Goal: Information Seeking & Learning: Check status

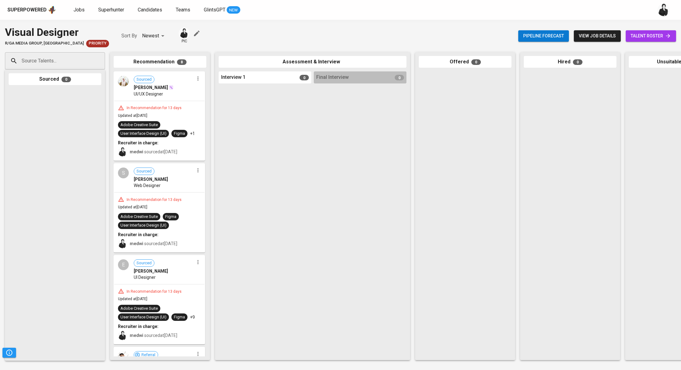
click at [651, 35] on span "talent roster" at bounding box center [651, 36] width 40 height 8
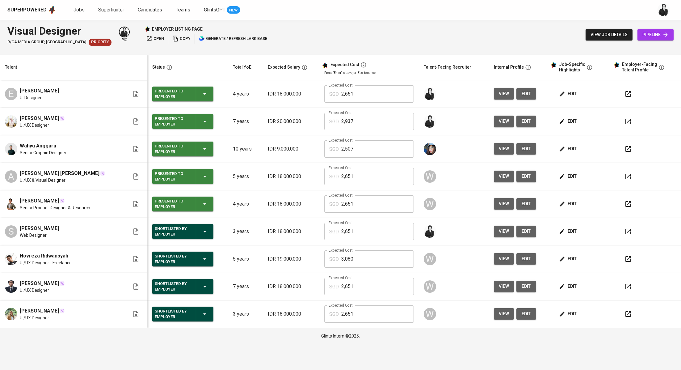
click at [77, 9] on span "Jobs" at bounding box center [79, 10] width 11 height 6
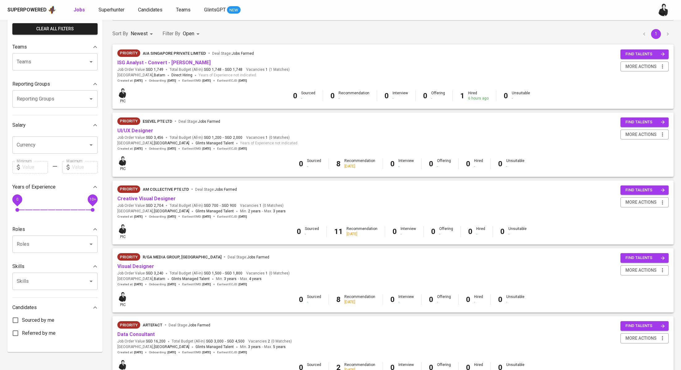
scroll to position [42, 0]
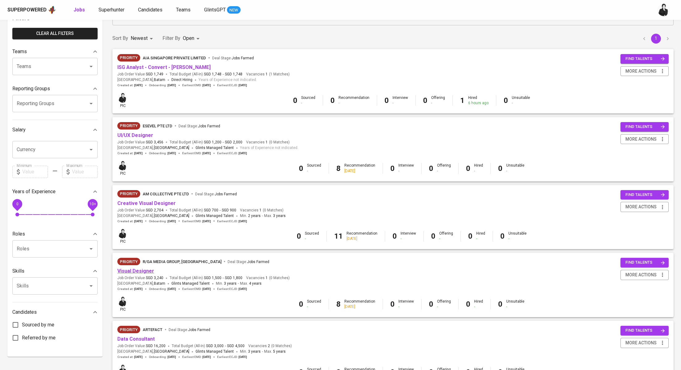
click at [144, 270] on link "Visual Designer" at bounding box center [135, 271] width 37 height 6
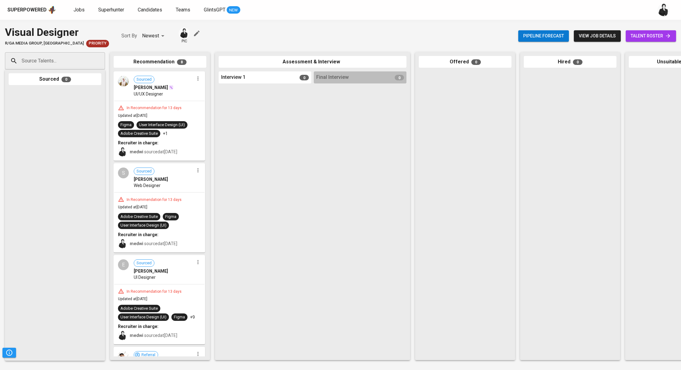
click at [645, 31] on link "talent roster" at bounding box center [651, 35] width 50 height 11
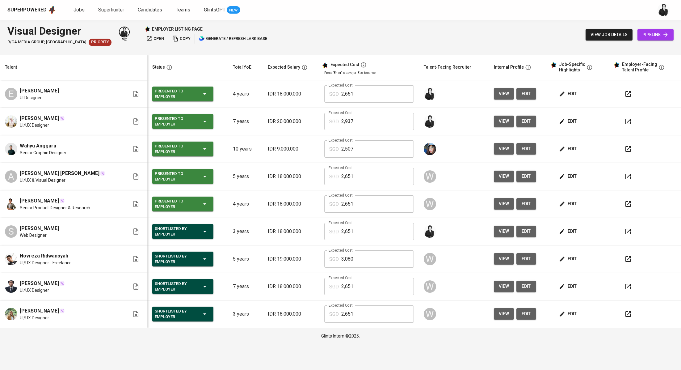
click at [77, 11] on span "Jobs" at bounding box center [79, 10] width 11 height 6
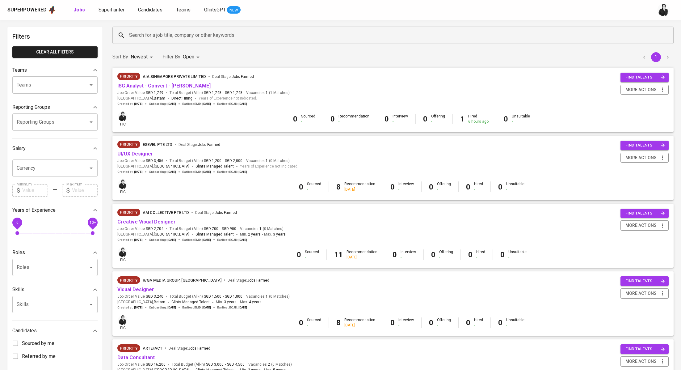
scroll to position [24, 0]
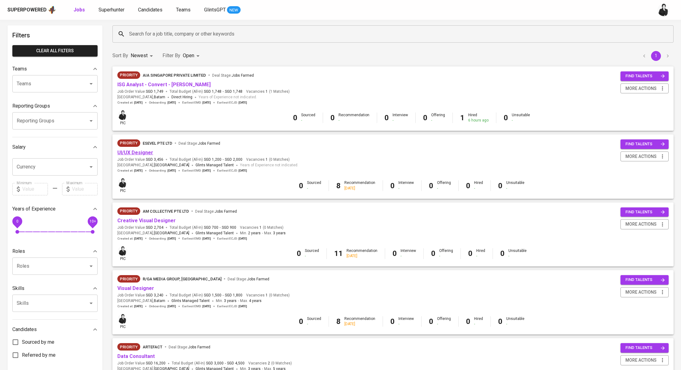
click at [147, 153] on link "UI/UX Designer" at bounding box center [135, 153] width 36 height 6
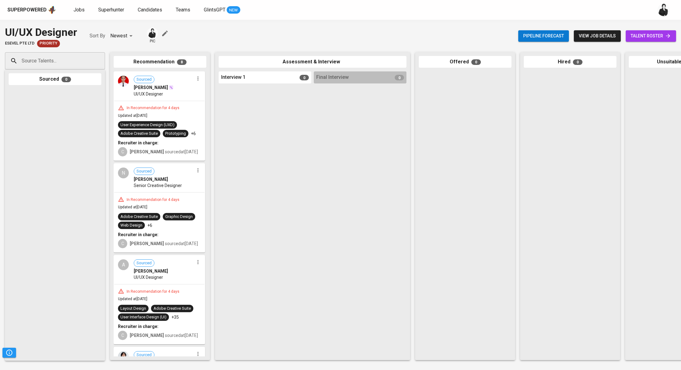
click at [631, 35] on span "talent roster" at bounding box center [651, 36] width 40 height 8
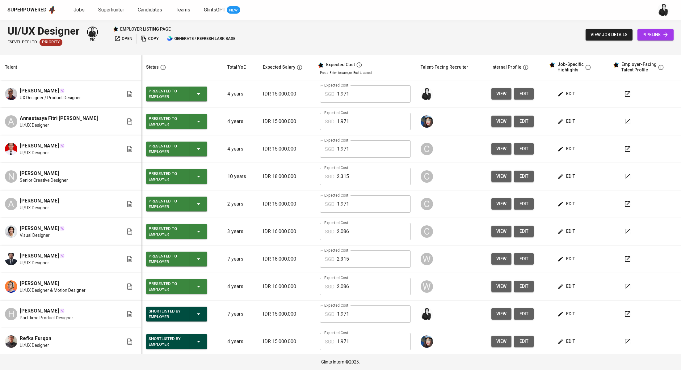
drag, startPoint x: 66, startPoint y: 311, endPoint x: 19, endPoint y: 310, distance: 46.7
click at [20, 310] on span "[PERSON_NAME]" at bounding box center [39, 310] width 39 height 7
copy span "[PERSON_NAME]"
drag, startPoint x: 80, startPoint y: 29, endPoint x: 3, endPoint y: 26, distance: 76.4
click at [3, 26] on div "UI/UX Designer ESEVEL PTE LTD Priority pic employer listing page open copy gene…" at bounding box center [340, 35] width 681 height 30
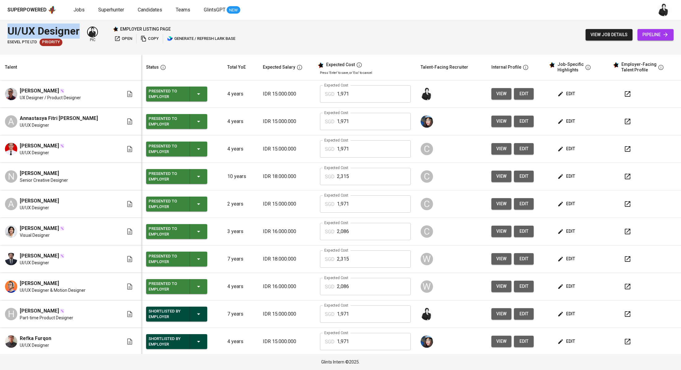
copy div "UI/UX Designer"
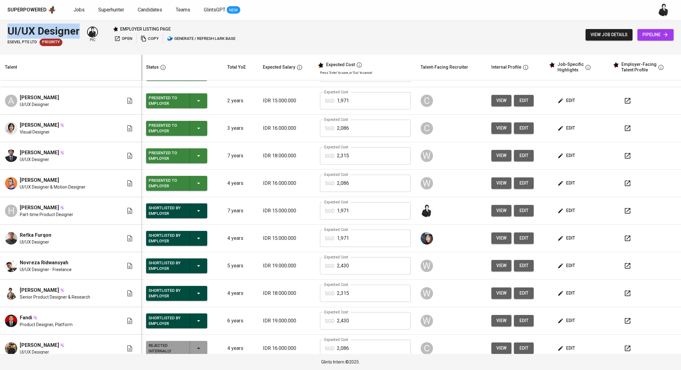
scroll to position [110, 0]
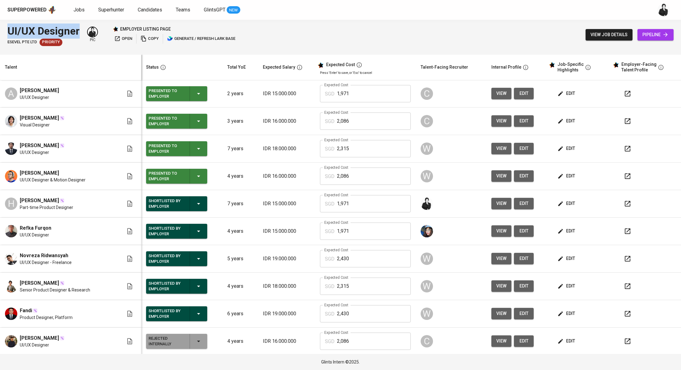
click at [47, 252] on span "Novreza Ridwansyah" at bounding box center [44, 255] width 49 height 7
click at [11, 256] on img at bounding box center [11, 258] width 12 height 12
click at [60, 252] on span "Novreza Ridwansyah" at bounding box center [44, 255] width 49 height 7
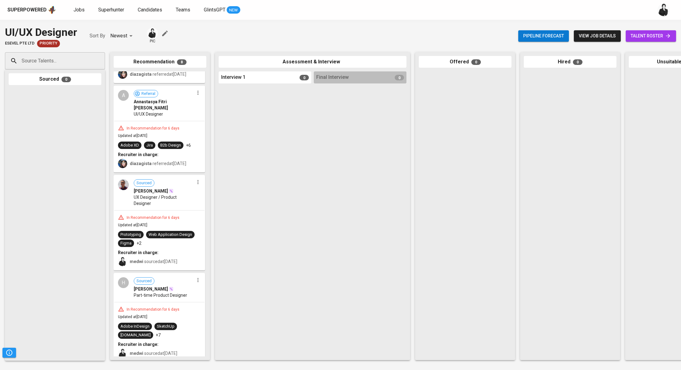
scroll to position [437, 0]
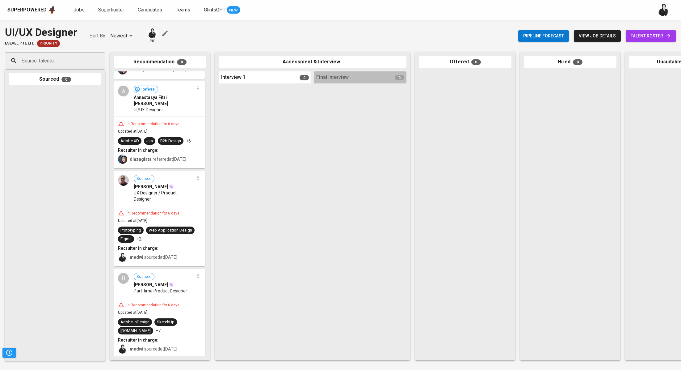
click at [664, 36] on span "talent roster" at bounding box center [651, 36] width 40 height 8
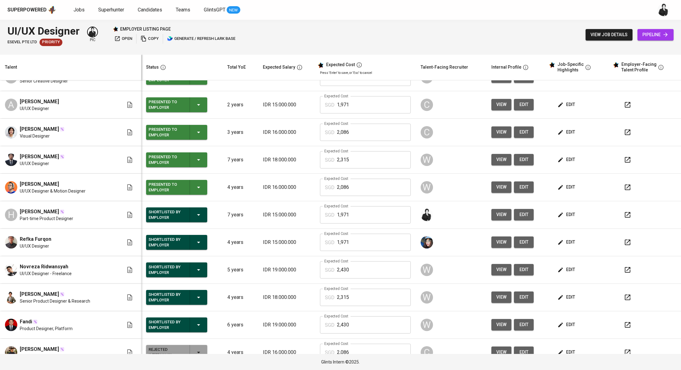
scroll to position [110, 0]
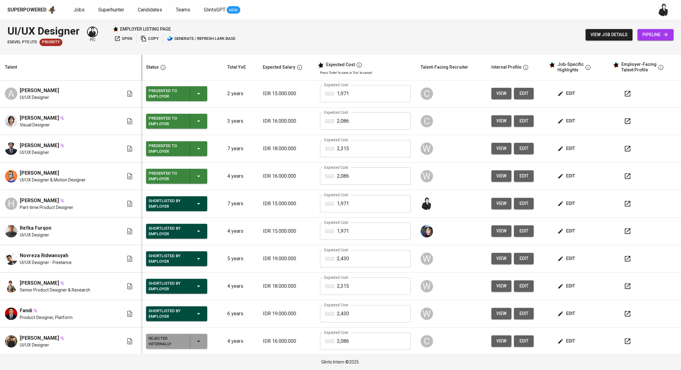
click at [625, 260] on icon "button" at bounding box center [628, 259] width 6 height 6
click at [76, 9] on span "Jobs" at bounding box center [79, 10] width 11 height 6
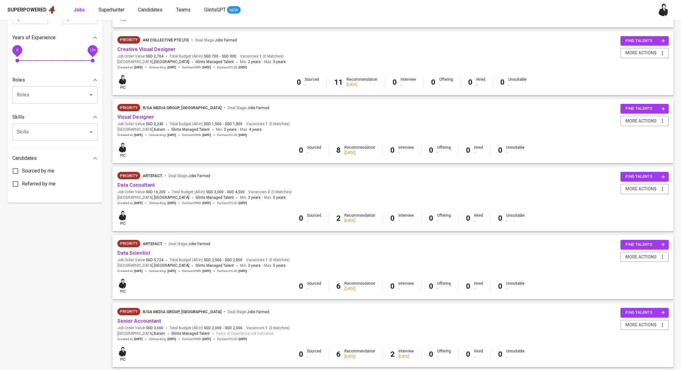
scroll to position [213, 0]
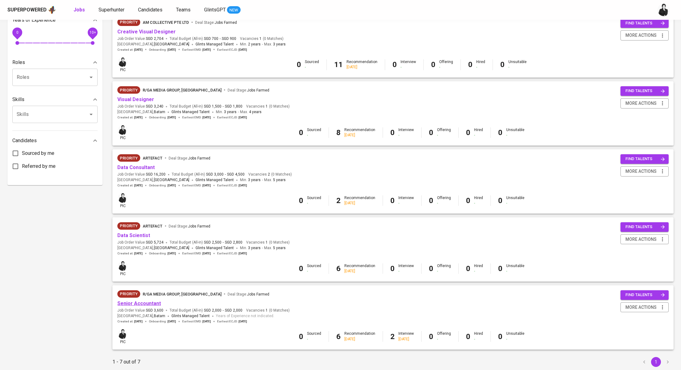
click at [157, 303] on link "Senior Accountant" at bounding box center [139, 303] width 44 height 6
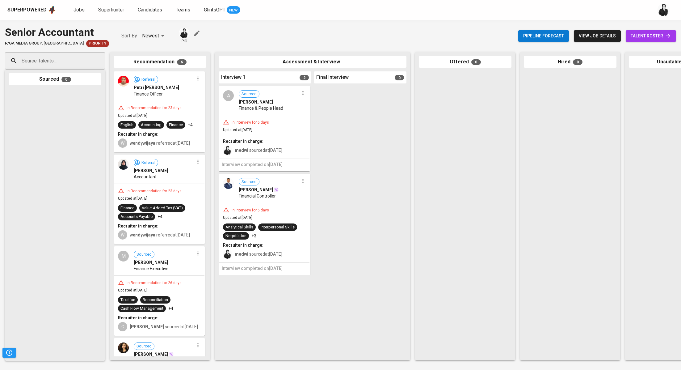
click at [637, 38] on span "talent roster" at bounding box center [651, 36] width 40 height 8
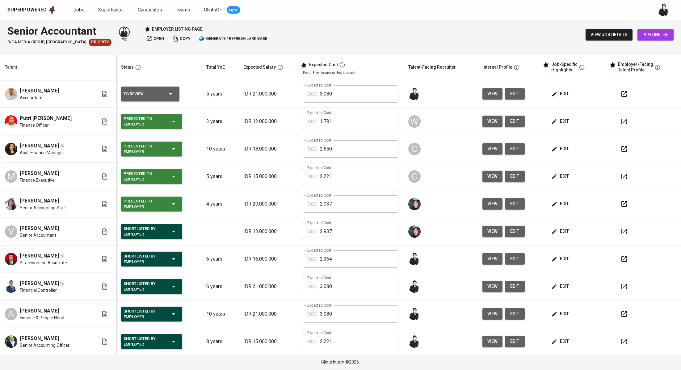
drag, startPoint x: 62, startPoint y: 255, endPoint x: 19, endPoint y: 254, distance: 43.0
click at [20, 254] on div "[PERSON_NAME]" at bounding box center [43, 255] width 47 height 7
copy span "[PERSON_NAME]"
click at [76, 10] on span "Jobs" at bounding box center [79, 10] width 11 height 6
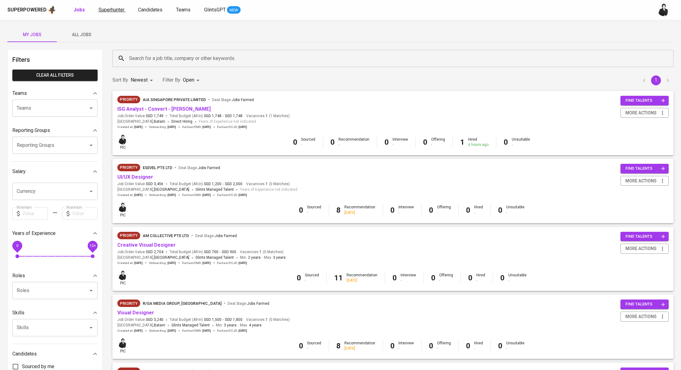
click at [113, 9] on span "Superhunter" at bounding box center [112, 10] width 26 height 6
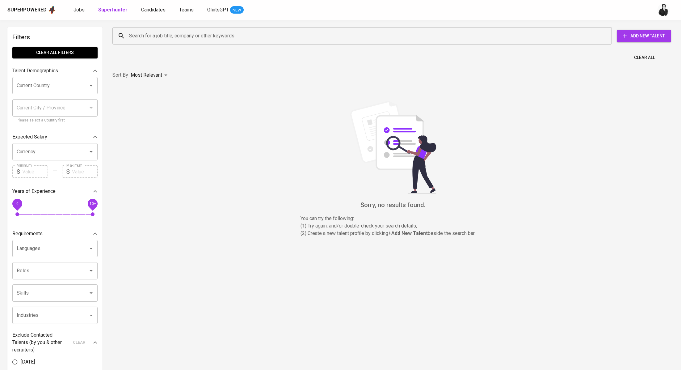
click at [178, 32] on input "Search for a job title, company or other keywords" at bounding box center [364, 36] width 472 height 12
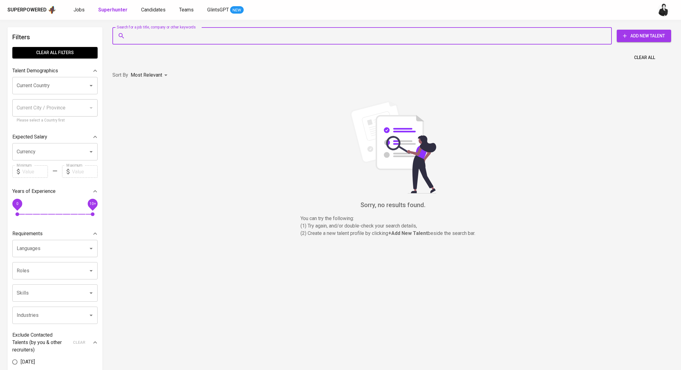
paste input "[EMAIL_ADDRESS][DOMAIN_NAME]"
type input "[EMAIL_ADDRESS][DOMAIN_NAME]"
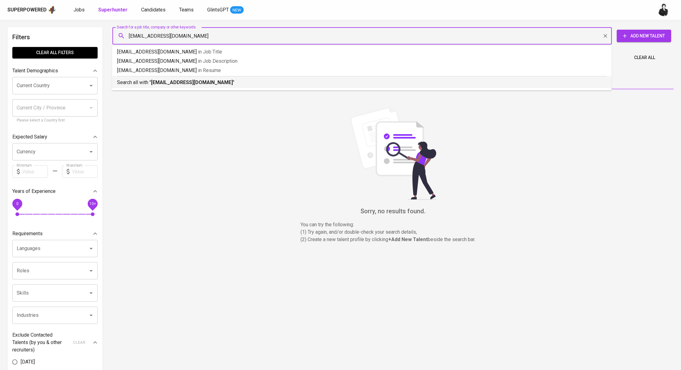
click at [191, 82] on b "[EMAIL_ADDRESS][DOMAIN_NAME]" at bounding box center [192, 82] width 82 height 6
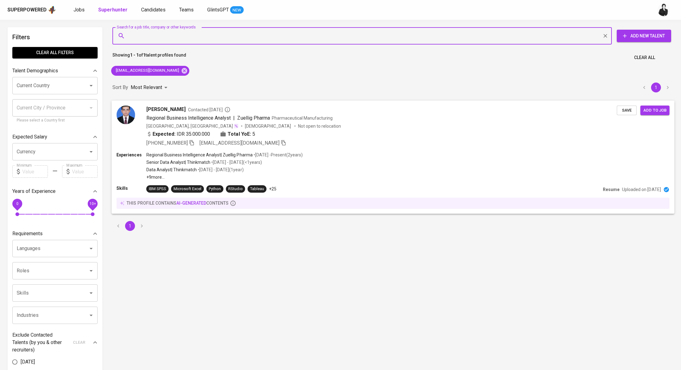
click at [189, 110] on span "Contacted [DATE]" at bounding box center [209, 109] width 42 height 6
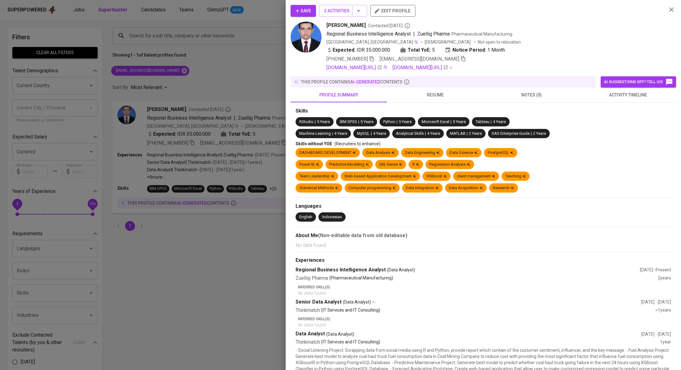
click at [628, 98] on button "activity timeline" at bounding box center [628, 94] width 96 height 15
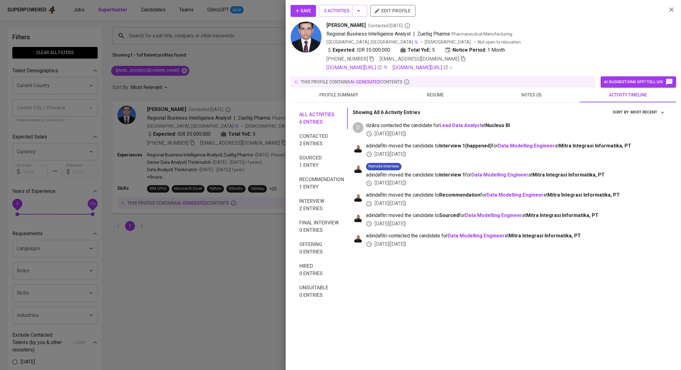
click at [228, 74] on div at bounding box center [340, 185] width 681 height 370
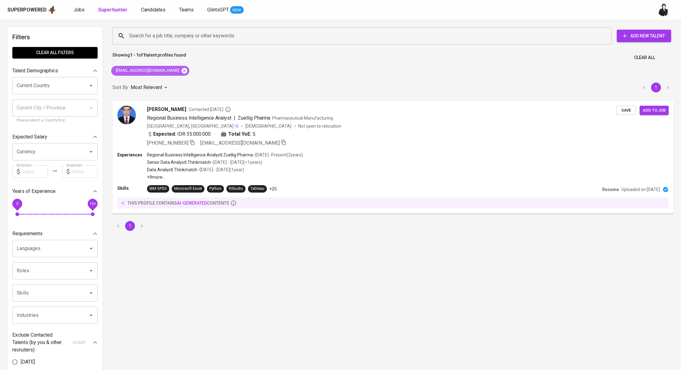
click at [181, 70] on icon at bounding box center [184, 70] width 7 height 7
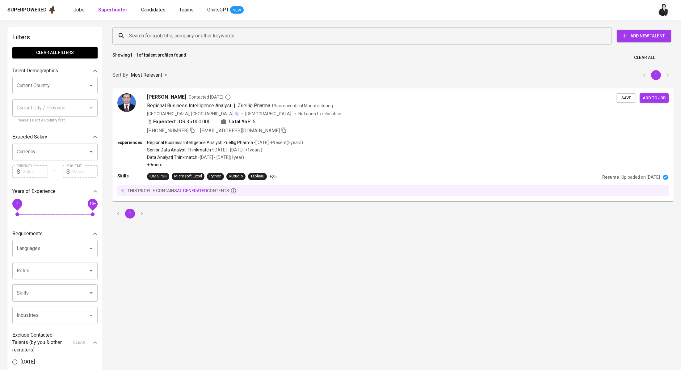
click at [189, 40] on input "Search for a job title, company or other keywords" at bounding box center [364, 36] width 472 height 12
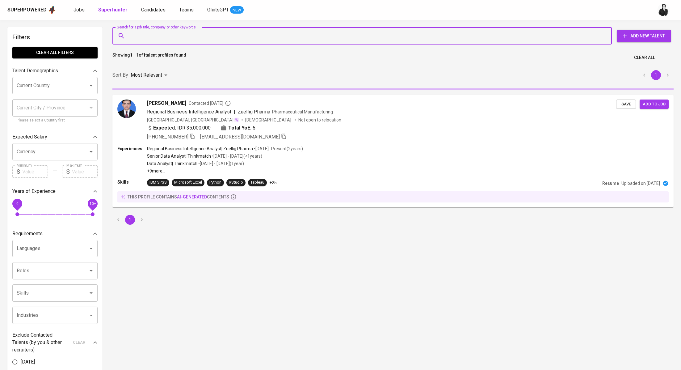
paste input "[EMAIL_ADDRESS][DOMAIN_NAME]"
type input "[EMAIL_ADDRESS][DOMAIN_NAME]"
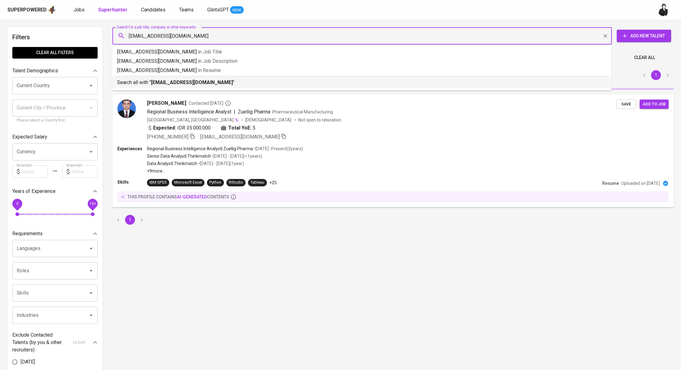
click at [184, 81] on b "[EMAIL_ADDRESS][DOMAIN_NAME]" at bounding box center [192, 82] width 82 height 6
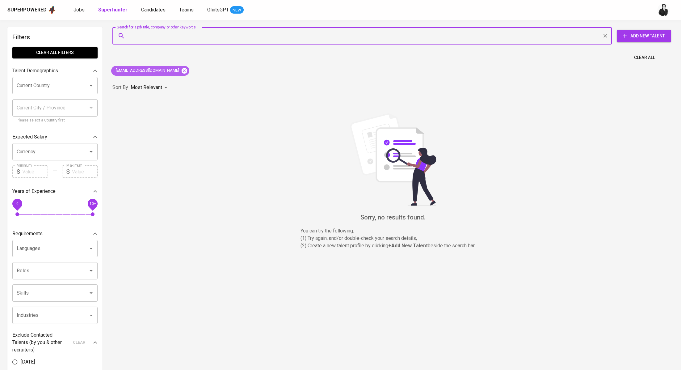
click at [181, 74] on icon at bounding box center [184, 70] width 7 height 7
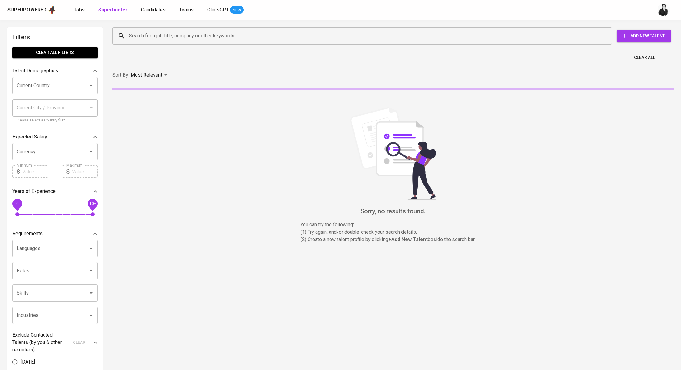
click at [177, 37] on input "Search for a job title, company or other keywords" at bounding box center [364, 36] width 472 height 12
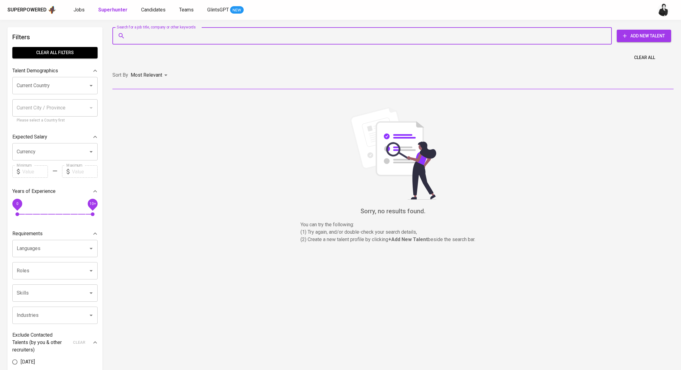
paste input "[EMAIL_ADDRESS][DOMAIN_NAME]"
type input "[EMAIL_ADDRESS][DOMAIN_NAME]"
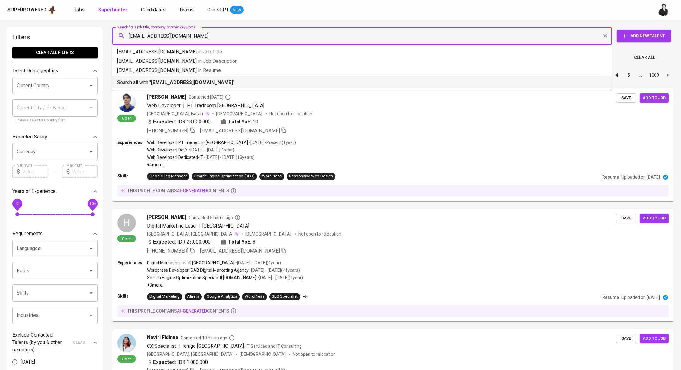
click at [191, 82] on b "[EMAIL_ADDRESS][DOMAIN_NAME]" at bounding box center [192, 82] width 82 height 6
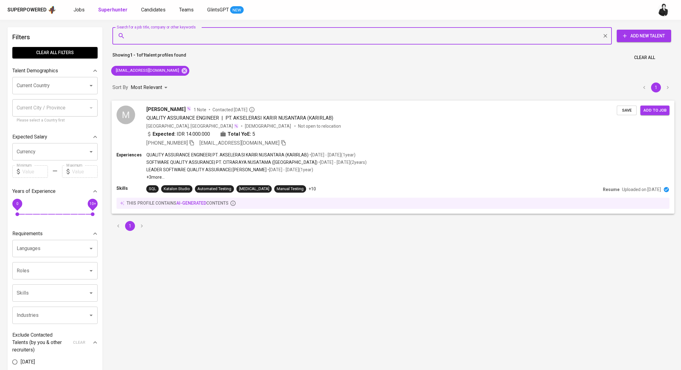
click at [171, 110] on span "[PERSON_NAME]" at bounding box center [165, 108] width 39 height 7
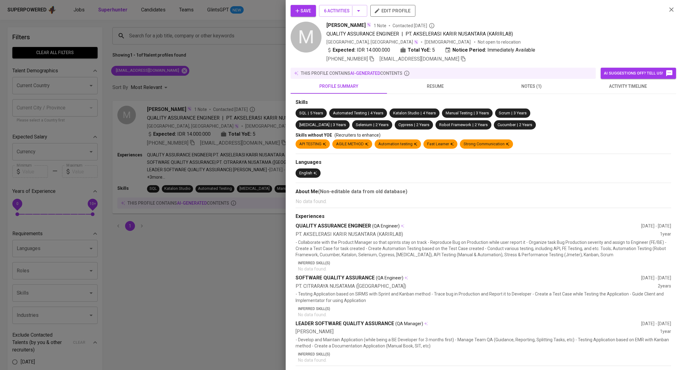
click at [610, 91] on button "activity timeline" at bounding box center [628, 86] width 96 height 15
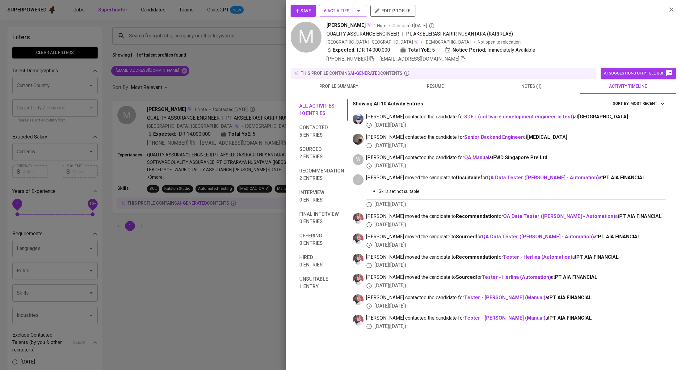
click at [436, 90] on span "resume" at bounding box center [435, 87] width 89 height 8
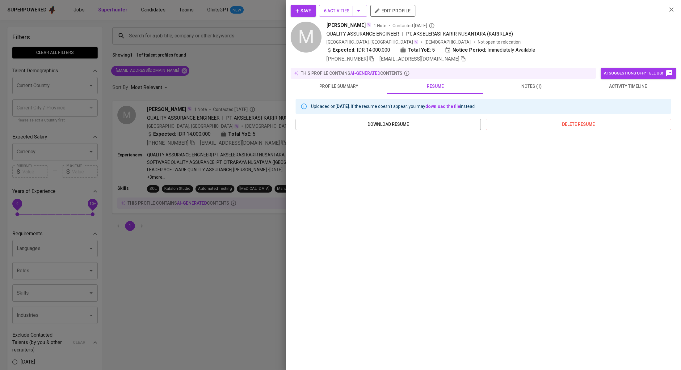
click at [354, 87] on span "profile summary" at bounding box center [338, 87] width 89 height 8
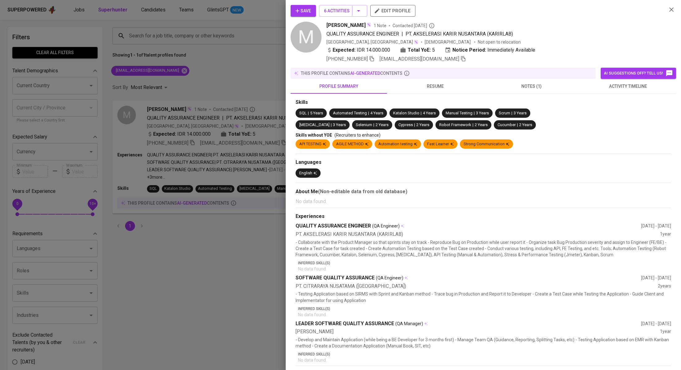
click at [623, 92] on button "activity timeline" at bounding box center [628, 86] width 96 height 15
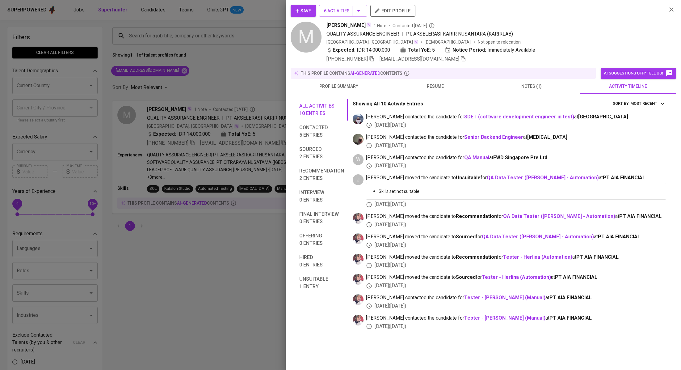
click at [190, 65] on div at bounding box center [340, 185] width 681 height 370
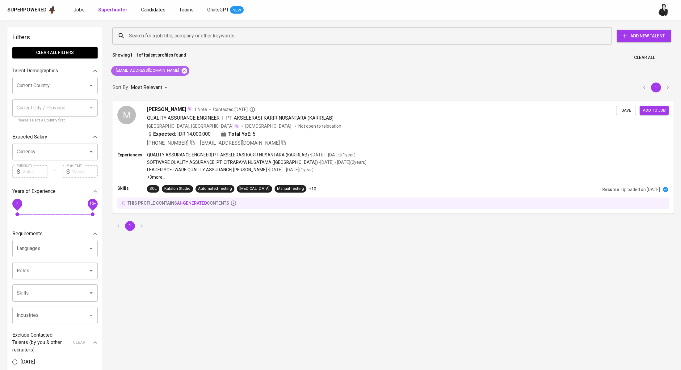
click at [182, 71] on icon at bounding box center [185, 71] width 6 height 6
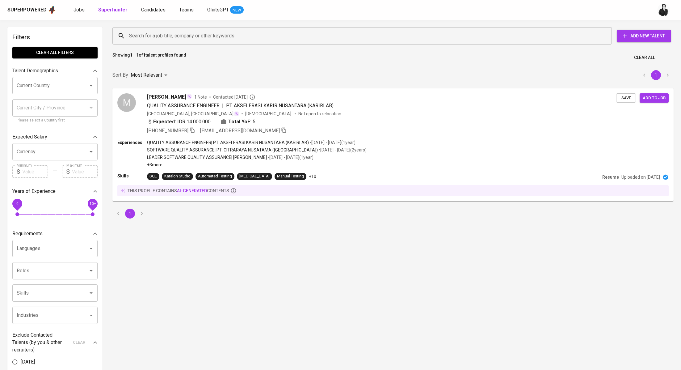
click at [162, 38] on input "Search for a job title, company or other keywords" at bounding box center [364, 36] width 472 height 12
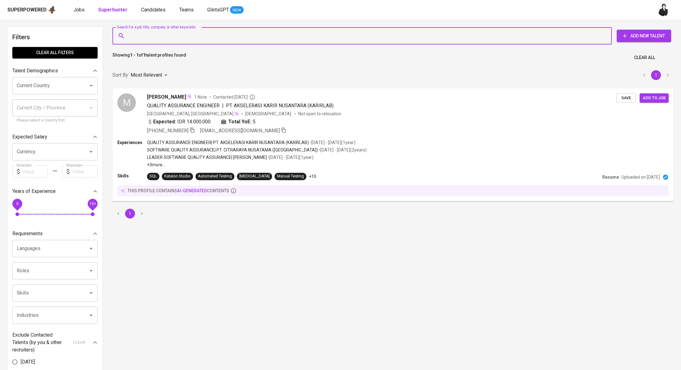
paste input "aditya.dwic75@gmail.com"
type input "aditya.dwic75@gmail.com"
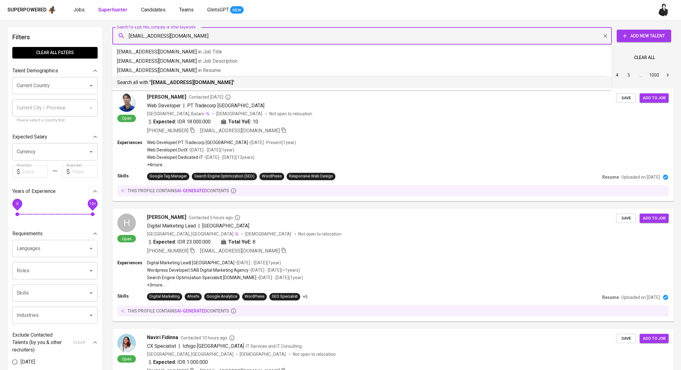
click at [171, 83] on b "aditya.dwic75@gmail.com" at bounding box center [192, 82] width 82 height 6
click at [171, 83] on div "Sort By Most Relevant MOST_RELEVANT 1 2 3 4 5 … 1000" at bounding box center [393, 75] width 569 height 19
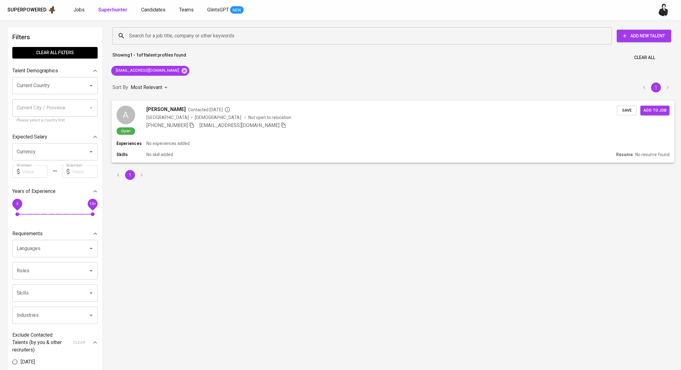
click at [175, 101] on div "A Open Aditya Dwi Cahyono Contacted 1 month ago Indonesia Male Not open to relo…" at bounding box center [393, 120] width 563 height 40
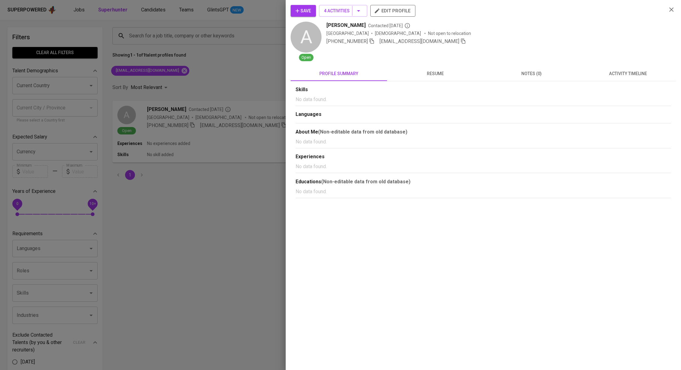
click at [637, 78] on button "activity timeline" at bounding box center [628, 73] width 96 height 15
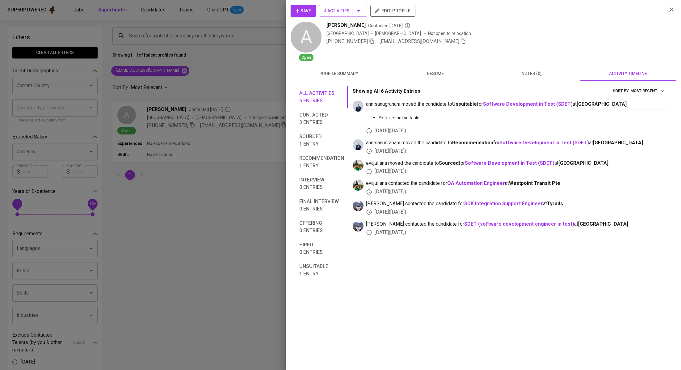
click at [216, 70] on div at bounding box center [340, 185] width 681 height 370
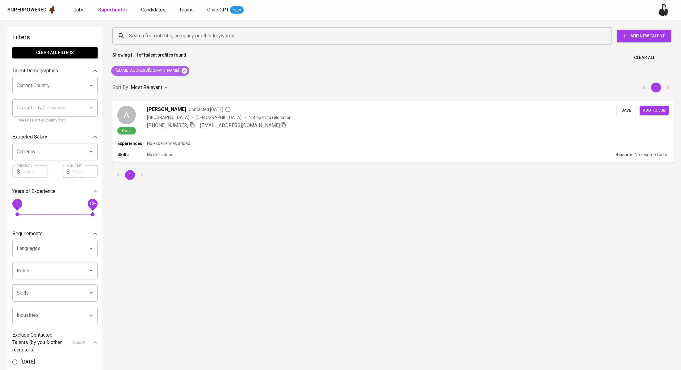
click at [181, 70] on icon at bounding box center [184, 70] width 7 height 7
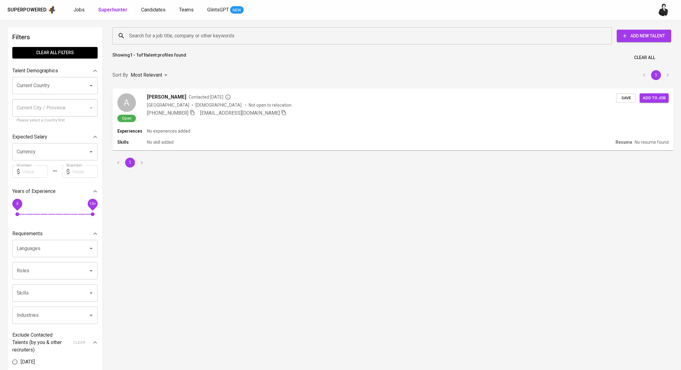
click at [189, 36] on input "Search for a job title, company or other keywords" at bounding box center [364, 36] width 472 height 12
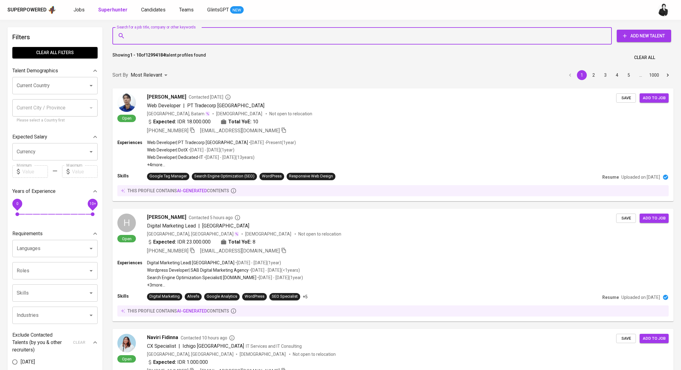
paste input "muhammadrizkisatria.personal@gmail.com"
type input "muhammadrizkisatria.personal@gmail.com"
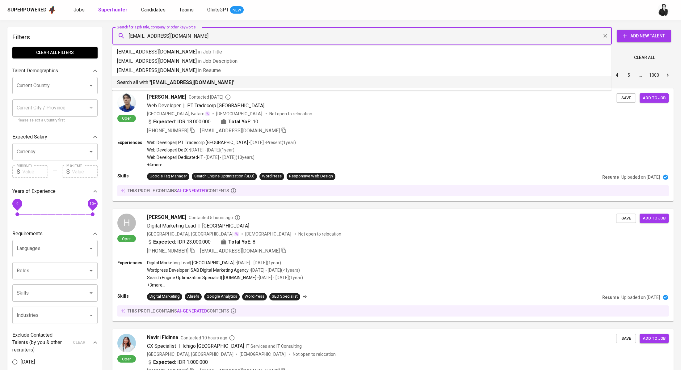
click at [211, 86] on p "Search all with " muhammadrizkisatria.personal@gmail.com "" at bounding box center [362, 82] width 490 height 7
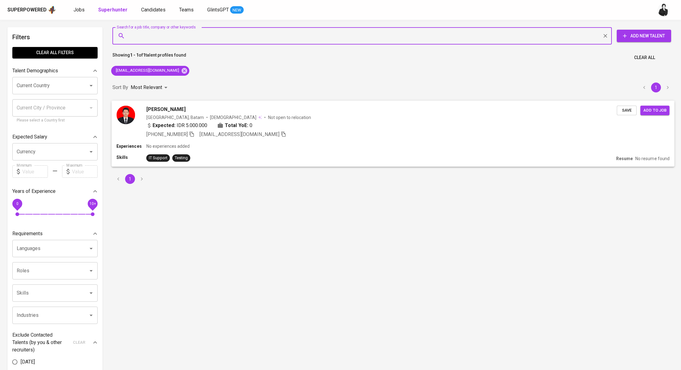
click at [186, 108] on span "Muhammad Rizki Satria Pratama Pasaribu" at bounding box center [165, 108] width 39 height 7
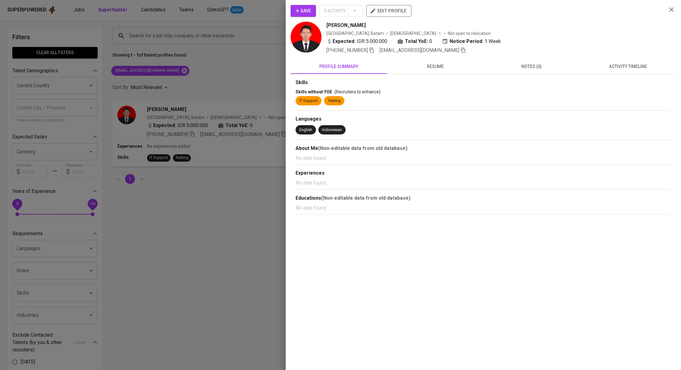
click at [626, 65] on span "activity timeline" at bounding box center [628, 67] width 89 height 8
